Goal: Check status: Check status

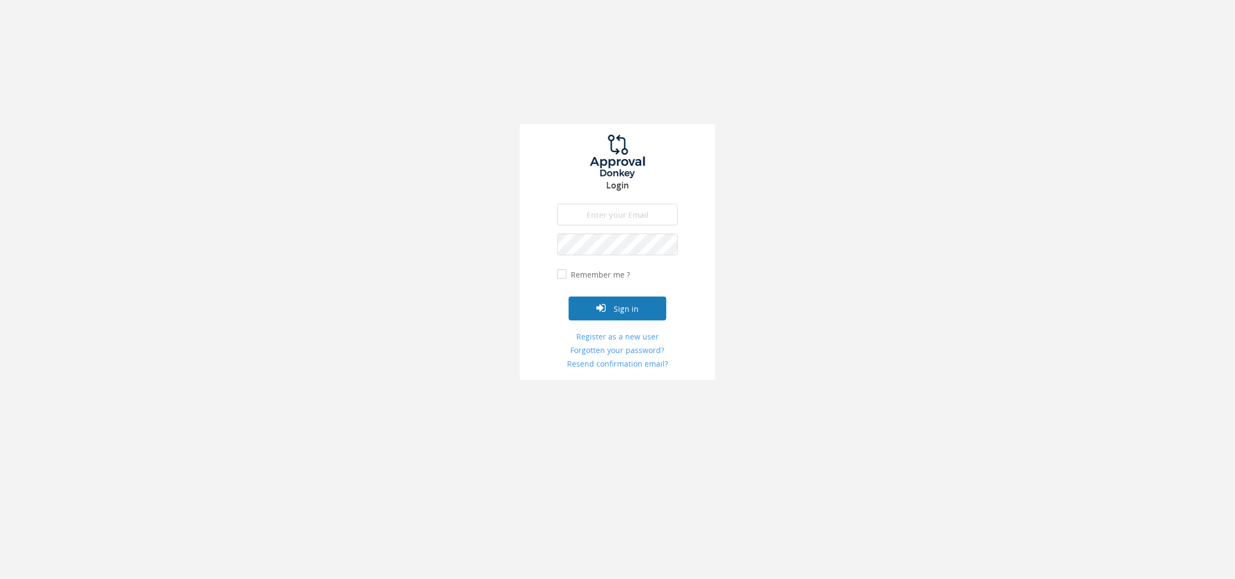
type input "[EMAIL_ADDRESS][DOMAIN_NAME]"
click at [638, 315] on button "Sign in" at bounding box center [618, 308] width 98 height 24
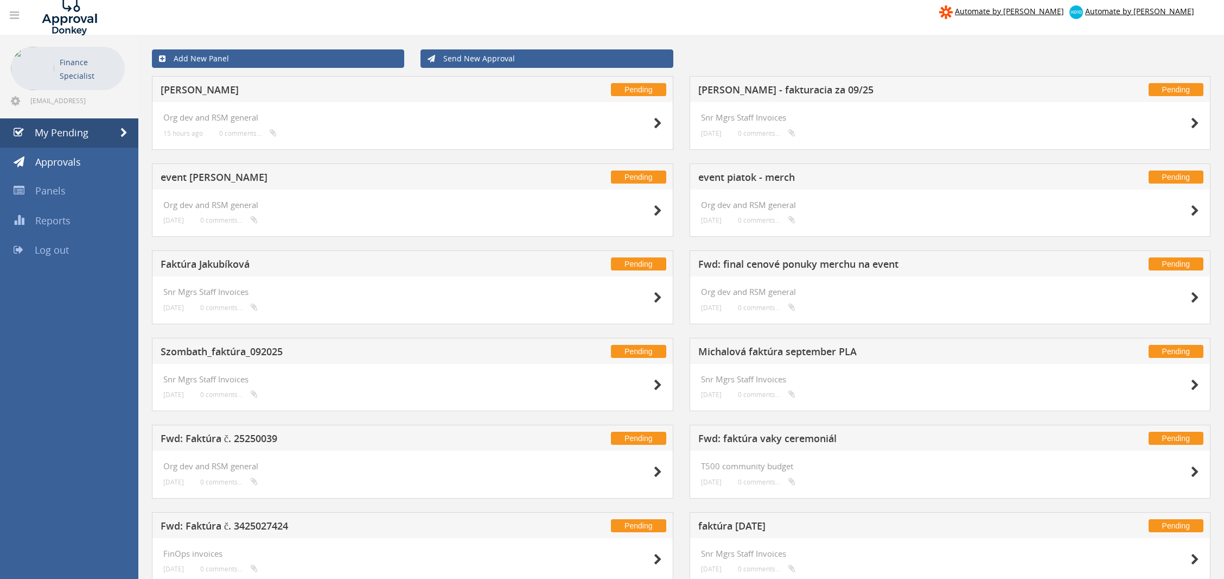
scroll to position [8, 0]
click at [656, 119] on icon at bounding box center [658, 123] width 8 height 11
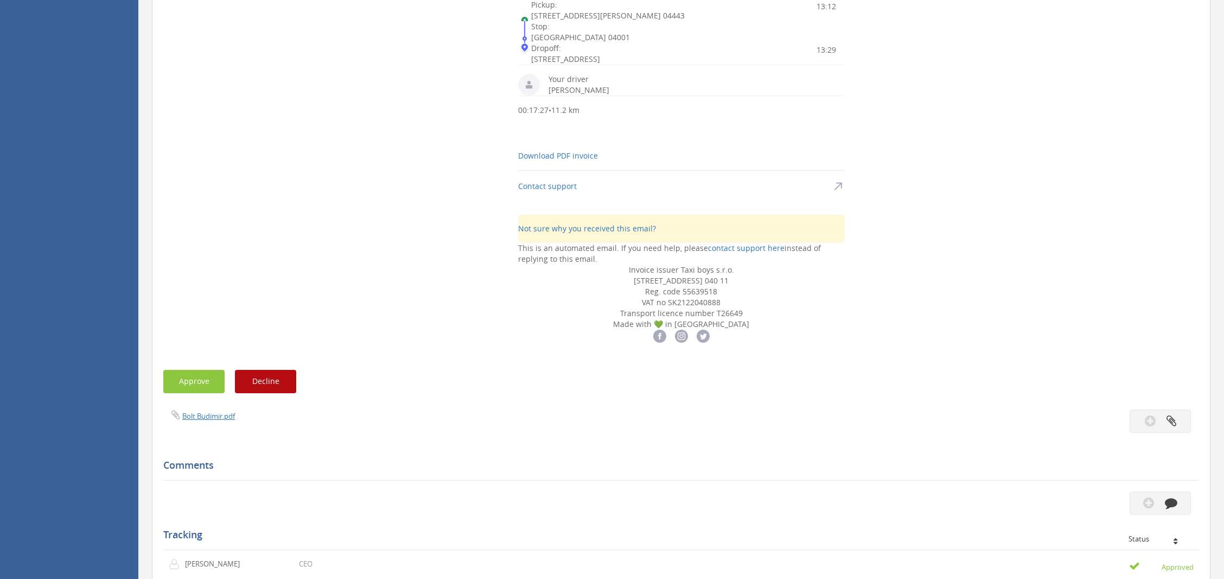
scroll to position [960, 0]
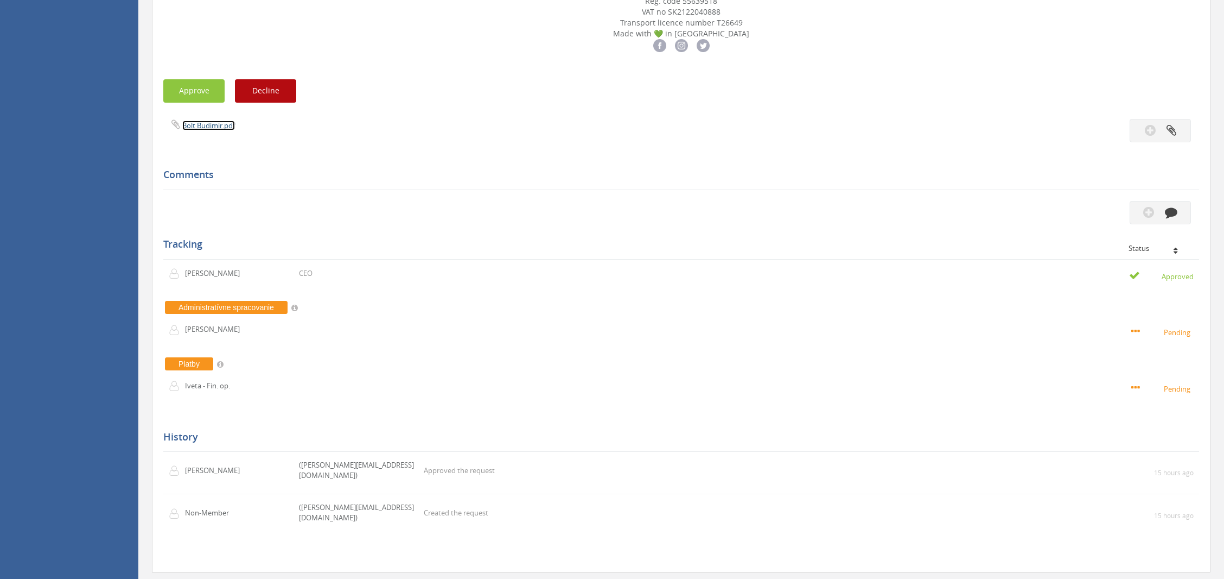
click at [207, 130] on link "Bolt Budimir.pdf" at bounding box center [208, 125] width 53 height 10
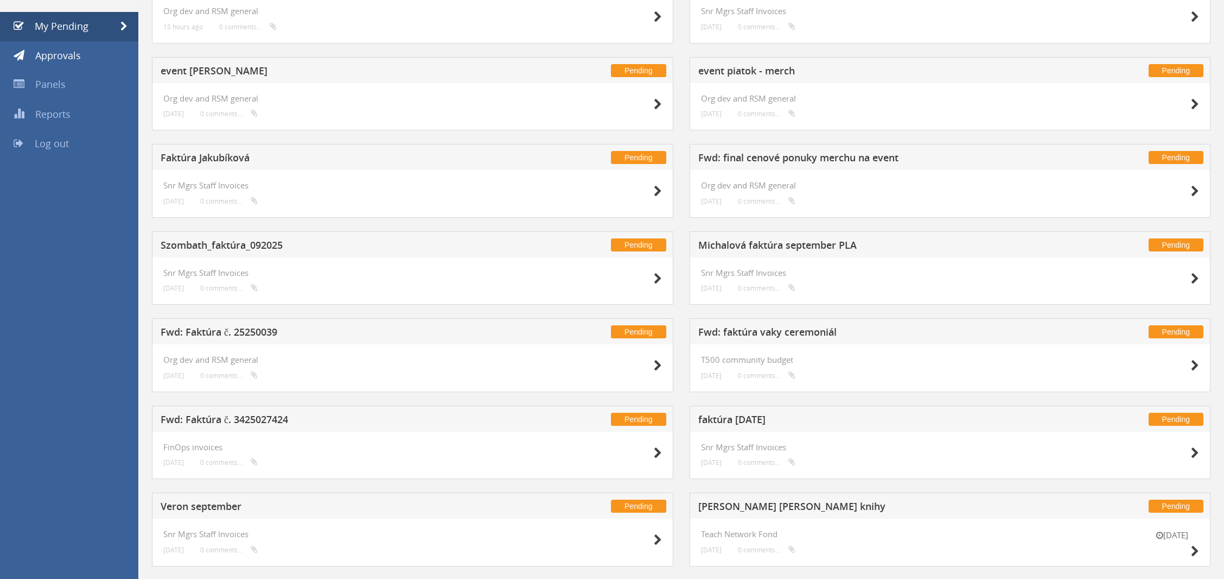
scroll to position [219, 0]
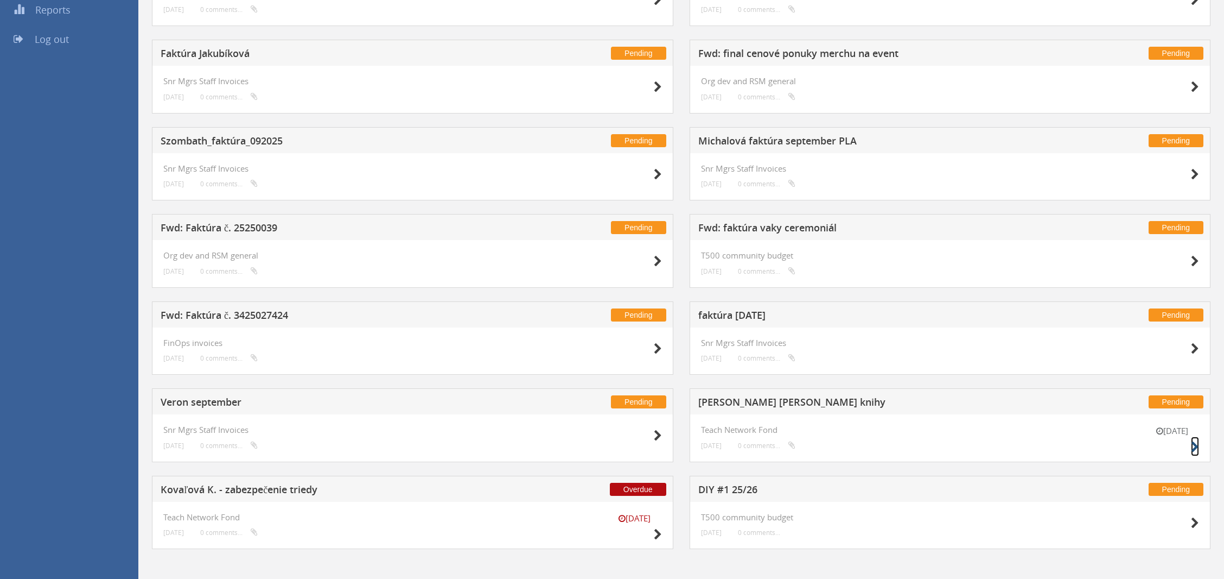
click at [1192, 446] on icon at bounding box center [1195, 446] width 8 height 11
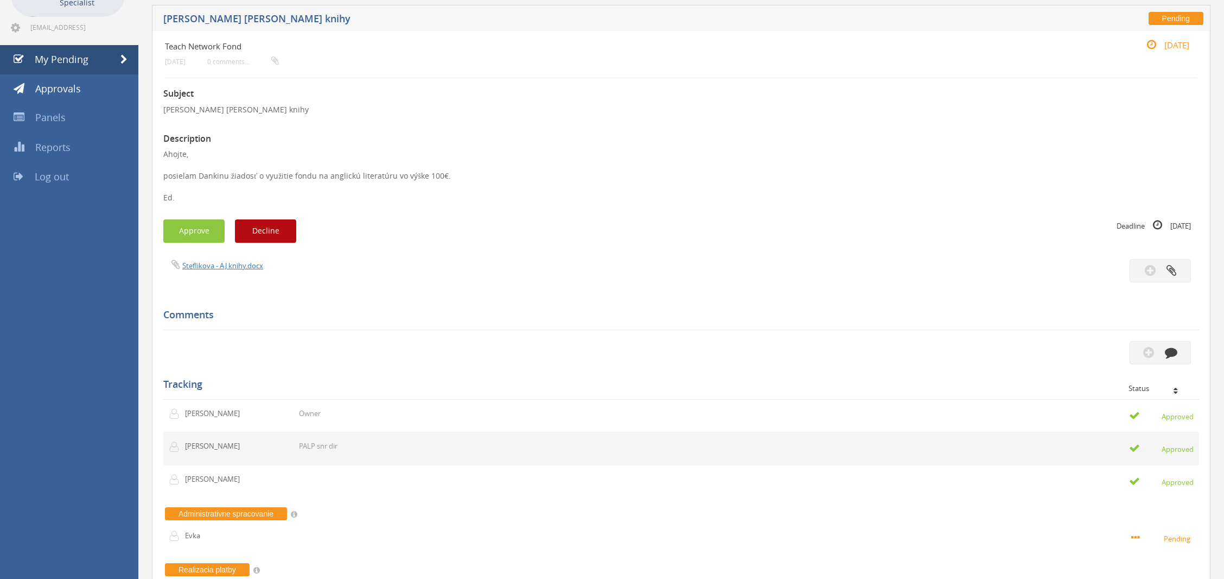
scroll to position [80, 0]
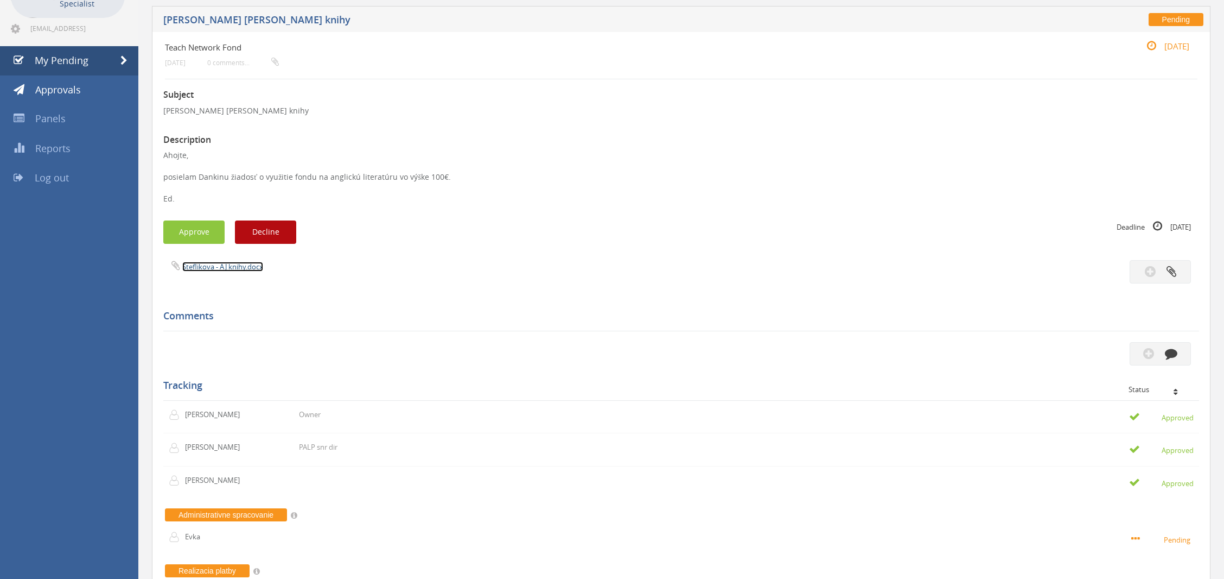
click at [228, 266] on link "Steflikova - AJ knihy.docx" at bounding box center [222, 267] width 81 height 10
click at [89, 62] on link "My Pending" at bounding box center [69, 60] width 138 height 29
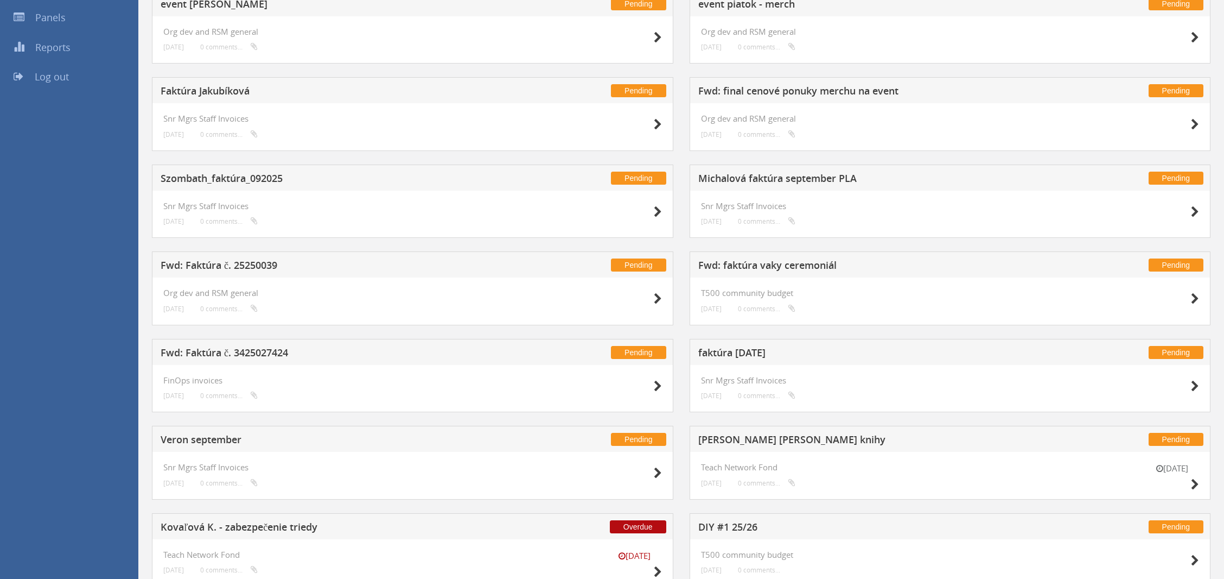
scroll to position [224, 0]
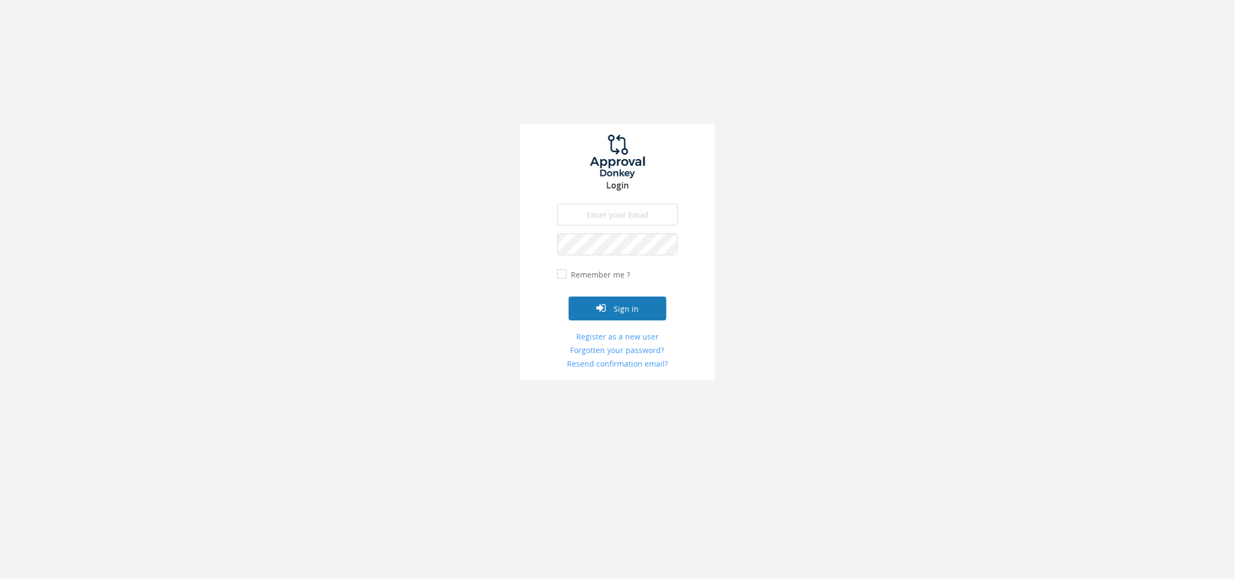
type input "[EMAIL_ADDRESS][DOMAIN_NAME]"
click at [628, 309] on button "Sign in" at bounding box center [618, 308] width 98 height 24
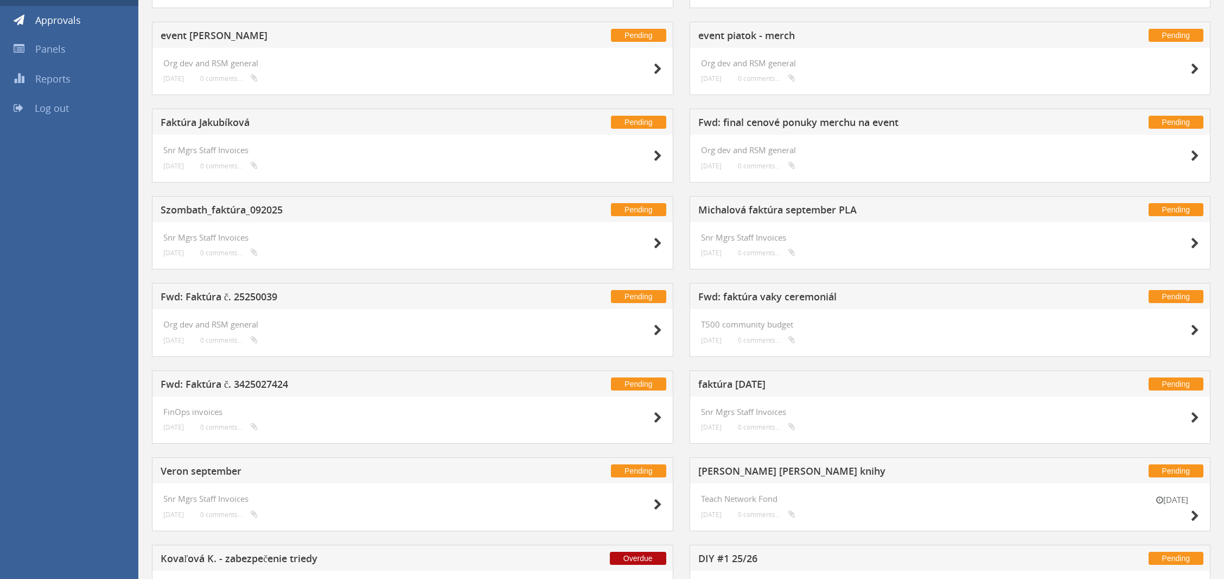
scroll to position [224, 0]
